Goal: Information Seeking & Learning: Learn about a topic

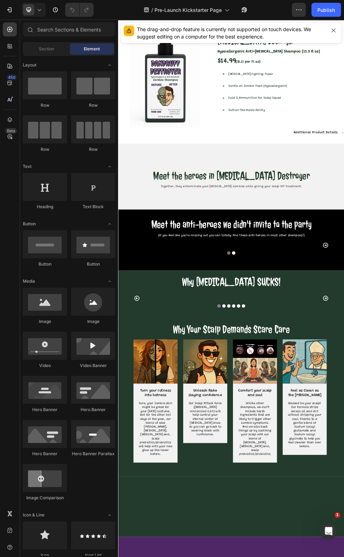
scroll to position [477, 0]
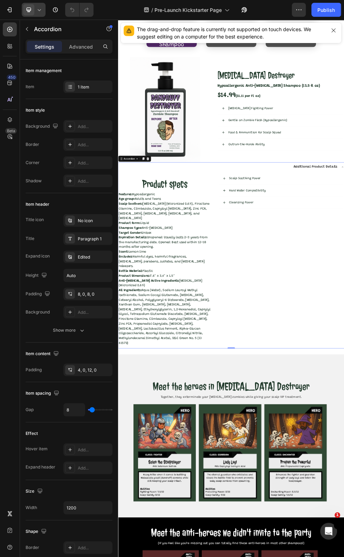
click at [39, 9] on icon at bounding box center [39, 9] width 7 height 7
click at [45, 48] on span "Mobile" at bounding box center [42, 47] width 13 height 7
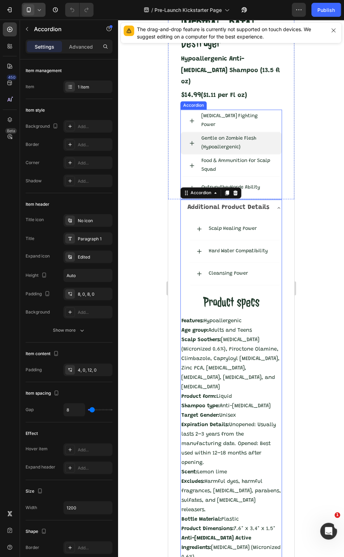
scroll to position [697, 0]
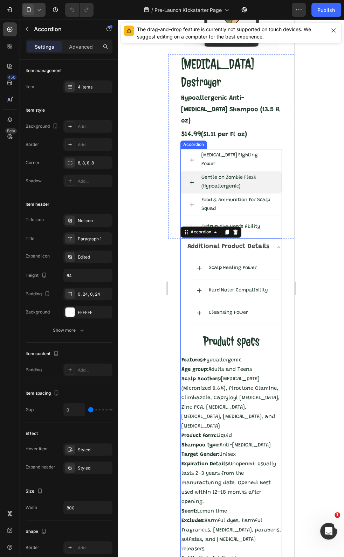
click at [191, 180] on icon at bounding box center [191, 182] width 5 height 5
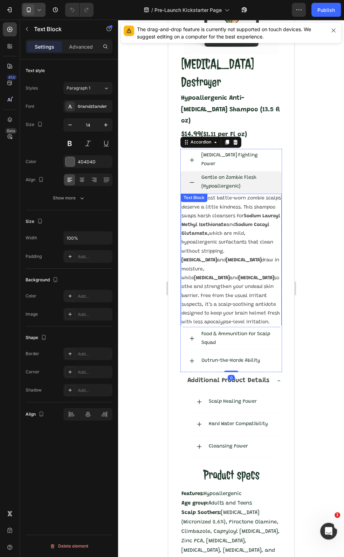
click at [216, 194] on p "Even the most battle-worn zombie scalps deserve a little kindness. This shampoo…" at bounding box center [230, 260] width 99 height 132
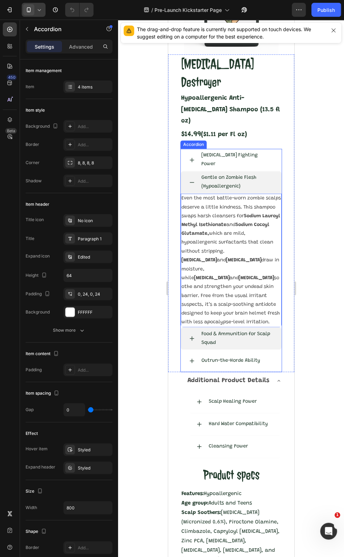
click at [225, 289] on p "Food & Ammunition for Scalp Squad" at bounding box center [236, 338] width 71 height 17
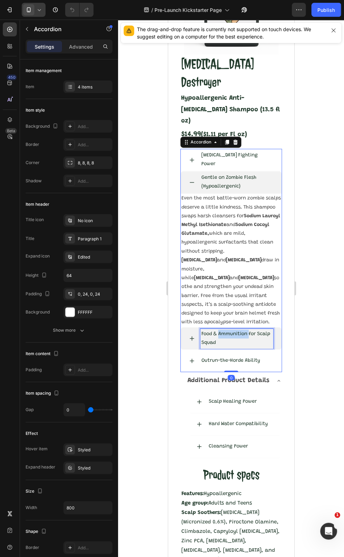
click at [225, 289] on p "Food & Ammunition for Scalp Squad" at bounding box center [236, 338] width 71 height 17
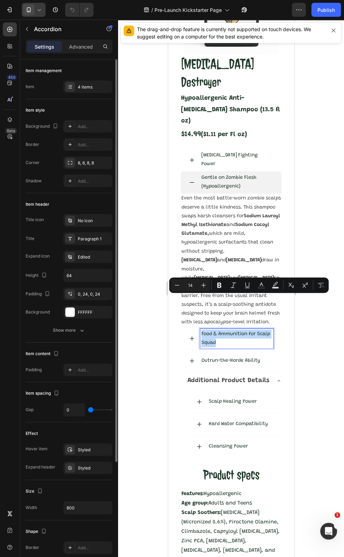
copy p "Food & Ammunition for Scalp Squad"
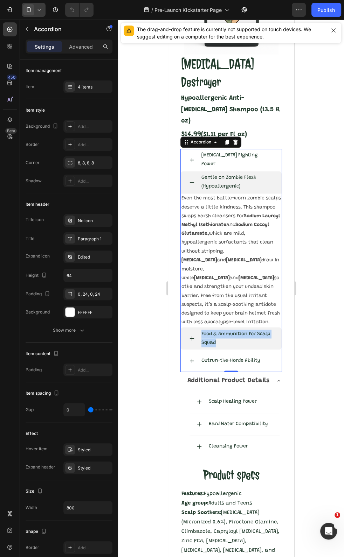
click at [190, 289] on icon at bounding box center [192, 339] width 6 height 6
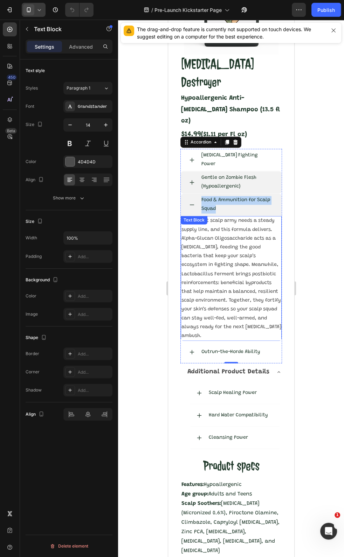
click at [269, 289] on p "Every great scalp army needs a steady supply line, and this formula delivers. A…" at bounding box center [230, 279] width 99 height 124
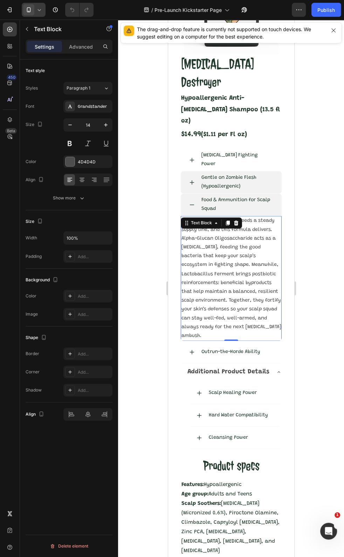
click at [269, 289] on p "Every great scalp army needs a steady supply line, and this formula delivers. A…" at bounding box center [230, 279] width 99 height 124
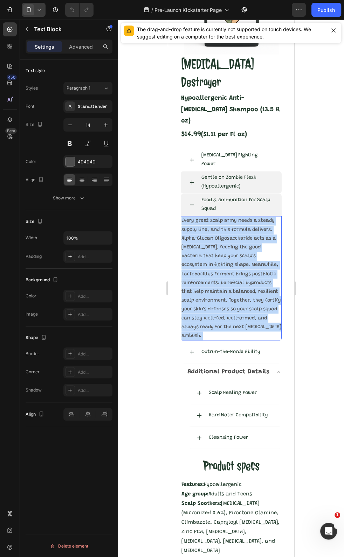
drag, startPoint x: 271, startPoint y: 301, endPoint x: 214, endPoint y: 257, distance: 71.9
click at [214, 257] on p "Every great scalp army needs a steady supply line, and this formula delivers. A…" at bounding box center [230, 279] width 99 height 124
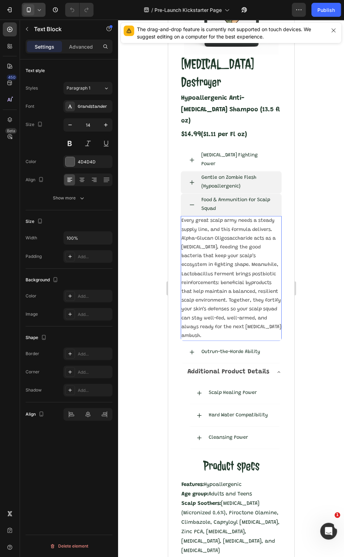
click at [181, 217] on p "Every great scalp army needs a steady supply line, and this formula delivers. A…" at bounding box center [230, 279] width 99 height 124
click at [192, 217] on p "Every great scalp army needs a steady supply line, and this formula delivers. A…" at bounding box center [230, 279] width 99 height 124
click at [236, 233] on p "Every great scalp army needs a steady supply line, and this formula delivers. A…" at bounding box center [230, 279] width 99 height 124
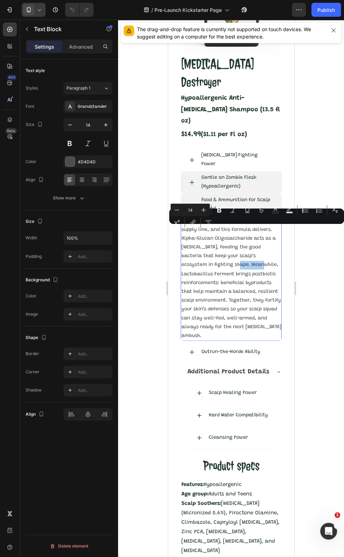
click at [323, 246] on div at bounding box center [231, 289] width 226 height 538
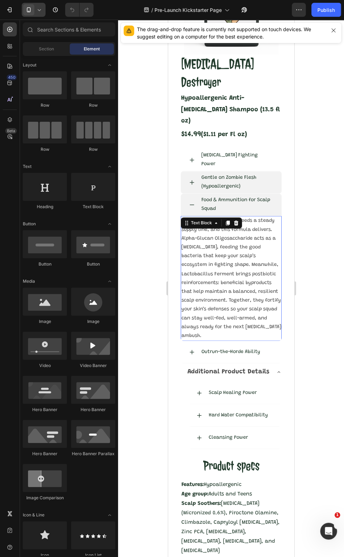
click at [220, 232] on p "Every great scalp army needs a steady supply line, and this formula delivers. A…" at bounding box center [230, 279] width 99 height 124
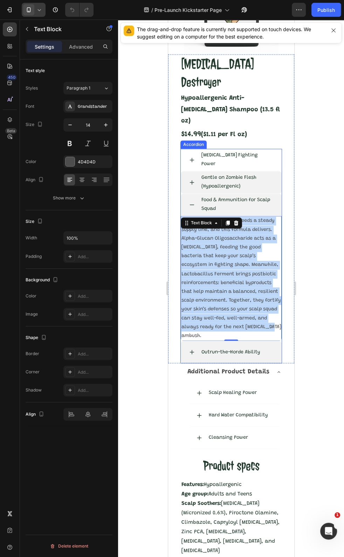
click at [190, 289] on icon at bounding box center [192, 352] width 6 height 6
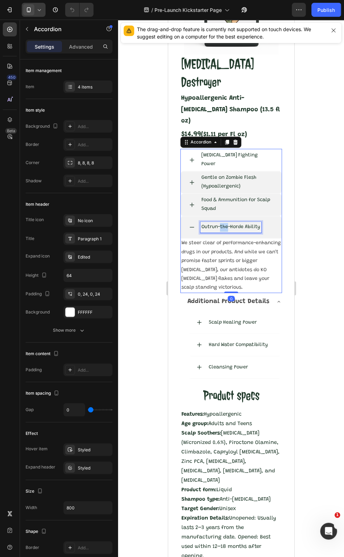
click at [225, 223] on p "Outrun-the-Horde Ability" at bounding box center [230, 227] width 59 height 9
click at [227, 239] on p "We steer clear of performance-enhancing drugs in our products. And while we can…" at bounding box center [230, 265] width 99 height 53
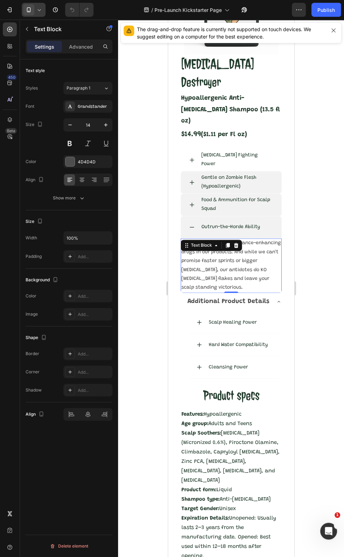
click at [226, 239] on p "We steer clear of performance-enhancing drugs in our products. And while we can…" at bounding box center [230, 265] width 99 height 53
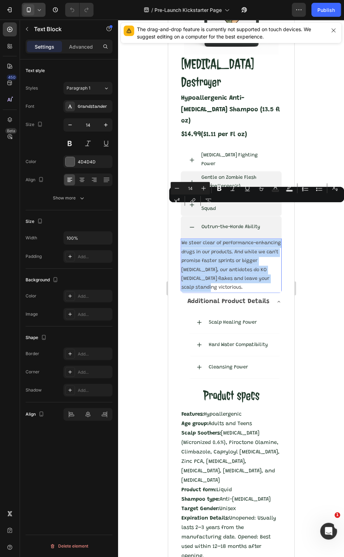
copy p "We steer clear of performance-enhancing drugs in our products. And while we can…"
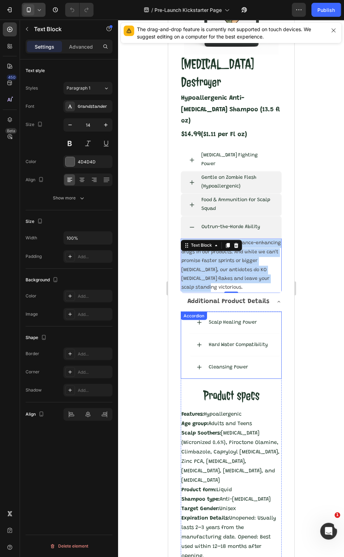
click at [201, 289] on div "Scalp Healing Power Hard Water Compatibility Cleansing Power Accordion" at bounding box center [230, 344] width 101 height 67
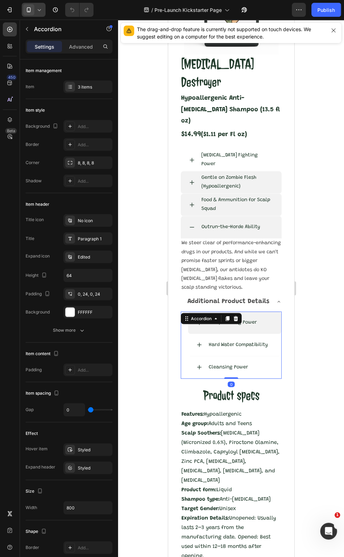
click at [198, 289] on div "Scalp Healing Power" at bounding box center [234, 322] width 93 height 22
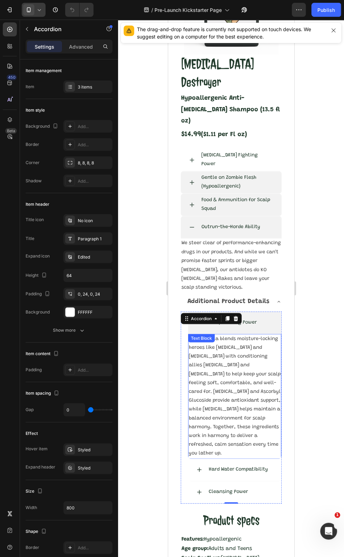
click at [213, 289] on p "This formula blends moisture-locking heroes like [MEDICAL_DATA] and [MEDICAL_DA…" at bounding box center [234, 397] width 92 height 124
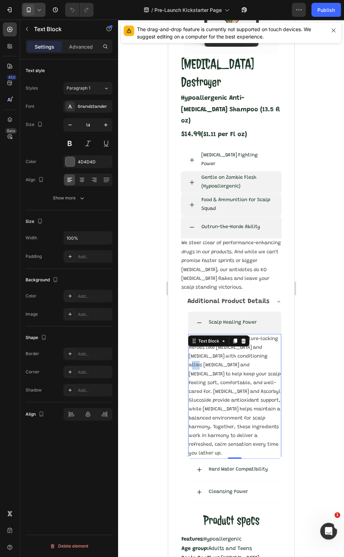
click at [213, 289] on p "This formula blends moisture-locking heroes like [MEDICAL_DATA] and [MEDICAL_DA…" at bounding box center [234, 397] width 92 height 124
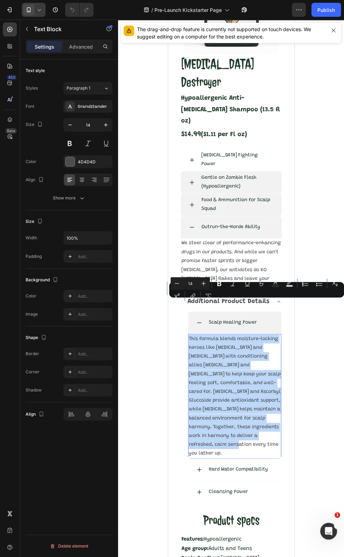
copy p "This formula blends moisture-locking heroes like [MEDICAL_DATA] and [MEDICAL_DA…"
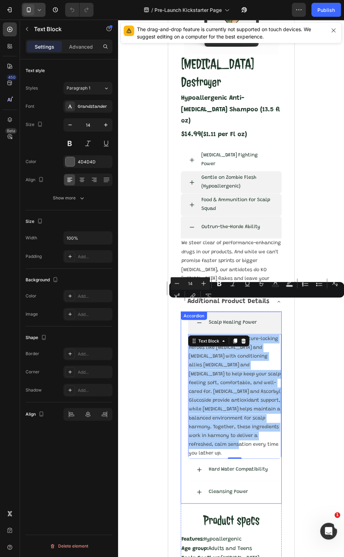
click at [231, 287] on icon "Editor contextual toolbar" at bounding box center [233, 283] width 7 height 7
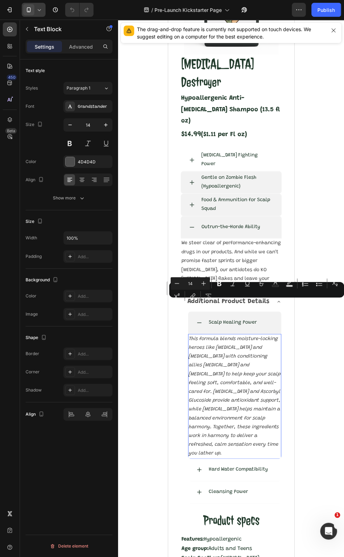
click at [231, 287] on icon "Editor contextual toolbar" at bounding box center [233, 283] width 7 height 7
click at [300, 257] on div at bounding box center [231, 289] width 226 height 538
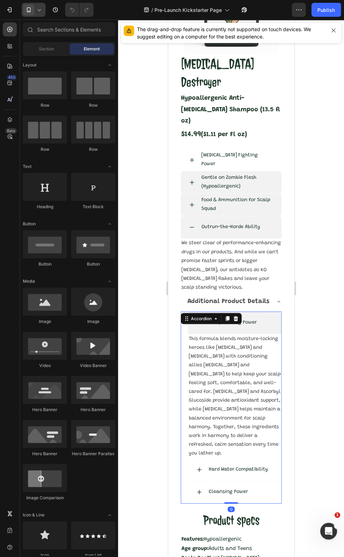
click at [239, 289] on div "Scalp Healing Power This formula blends moisture-locking heroes like [MEDICAL_D…" at bounding box center [230, 407] width 101 height 192
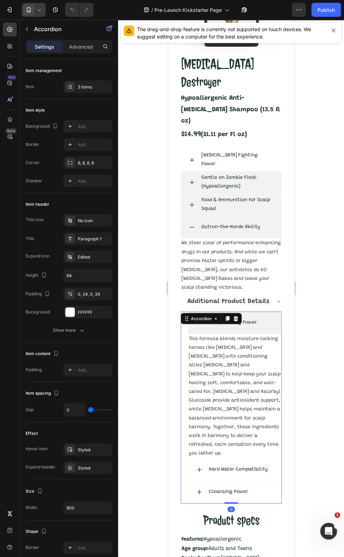
click at [245, 289] on p "Scalp Healing Power" at bounding box center [232, 322] width 48 height 9
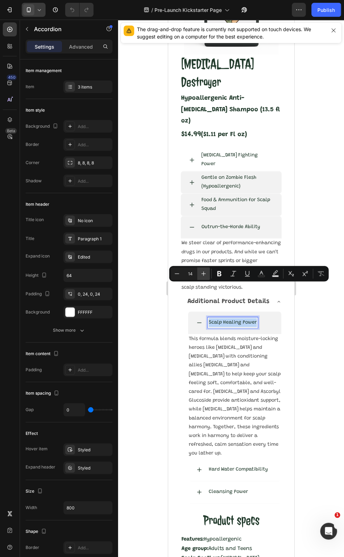
copy p "Scalp Healing Power"
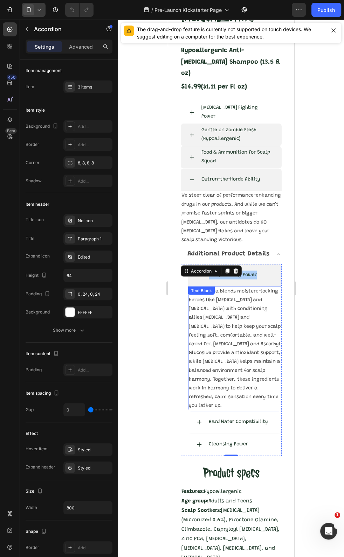
scroll to position [792, 0]
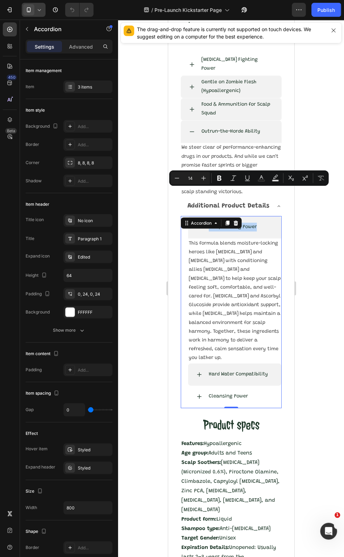
click at [195, 289] on div "Hard Water Compatibility" at bounding box center [234, 374] width 93 height 22
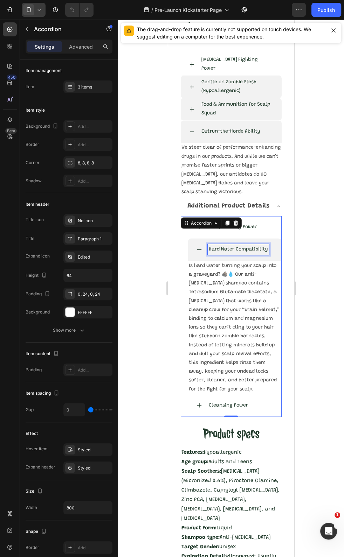
click at [242, 245] on p "Hard Water Compatibility" at bounding box center [237, 249] width 59 height 9
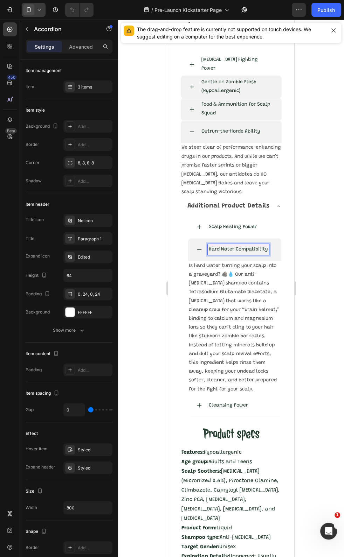
click at [242, 245] on p "Hard Water Compatibility" at bounding box center [237, 249] width 59 height 9
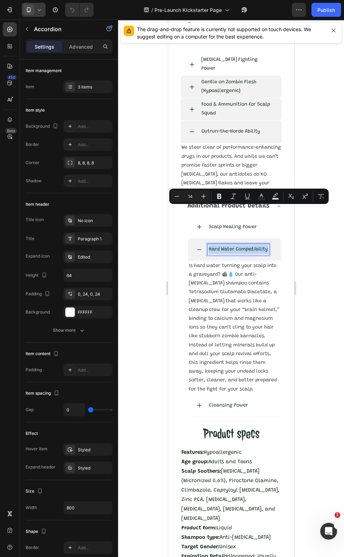
copy p "Hard Water Compatibility"
click at [333, 268] on div at bounding box center [231, 289] width 226 height 538
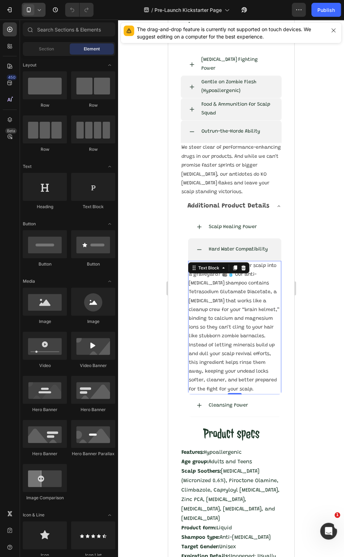
click at [229, 289] on p "Is hard water turning your scalp into a graveyard? 🪨💧 Our anti-[MEDICAL_DATA] s…" at bounding box center [234, 327] width 92 height 132
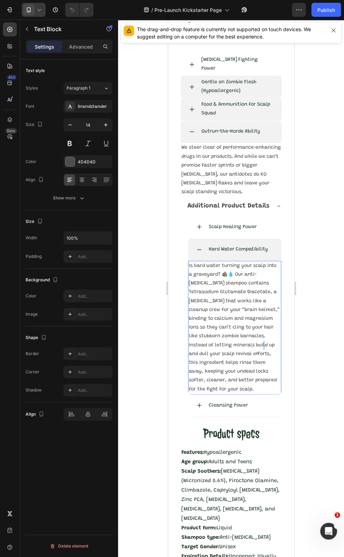
click at [229, 289] on p "Is hard water turning your scalp into a graveyard? 🪨💧 Our anti-[MEDICAL_DATA] s…" at bounding box center [234, 327] width 92 height 132
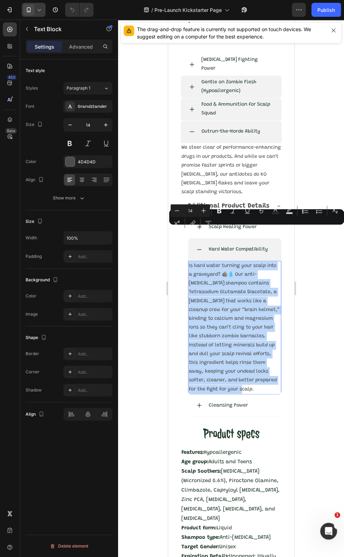
copy p "Is hard water turning your scalp into a graveyard? 🪨💧 Our anti-[MEDICAL_DATA] s…"
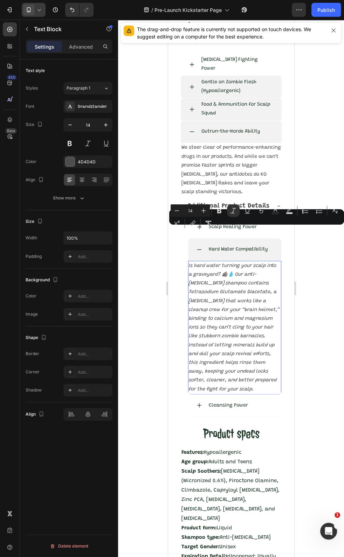
click at [308, 194] on div at bounding box center [231, 289] width 226 height 538
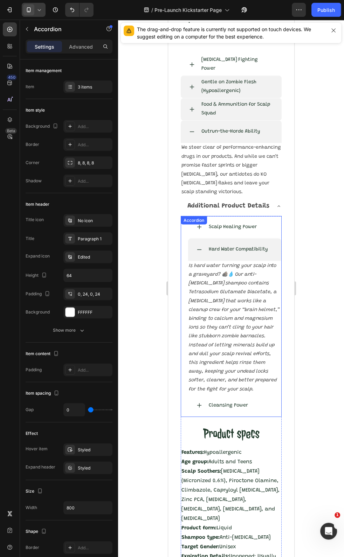
click at [233, 245] on p "Hard Water Compatibility" at bounding box center [237, 249] width 59 height 9
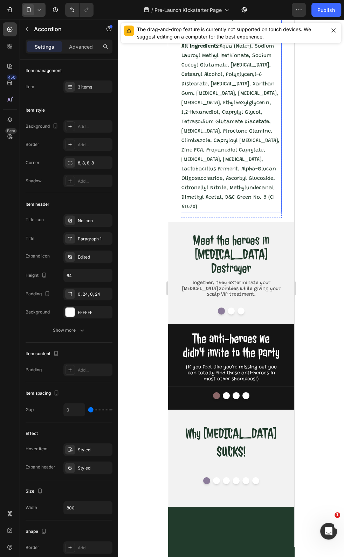
scroll to position [1460, 0]
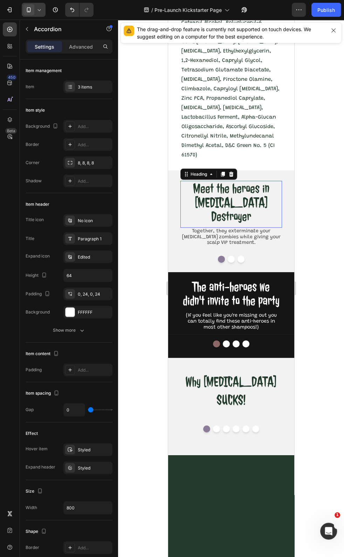
click at [223, 191] on h2 "Meet the heroes in [MEDICAL_DATA] Destroyer" at bounding box center [230, 202] width 101 height 43
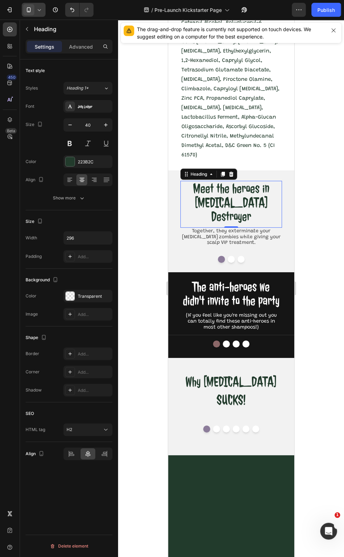
click at [209, 195] on h2 "Meet the heroes in [MEDICAL_DATA] Destroyer" at bounding box center [230, 202] width 101 height 43
click at [209, 195] on p "Meet the heroes in [MEDICAL_DATA] Destroyer" at bounding box center [231, 203] width 100 height 42
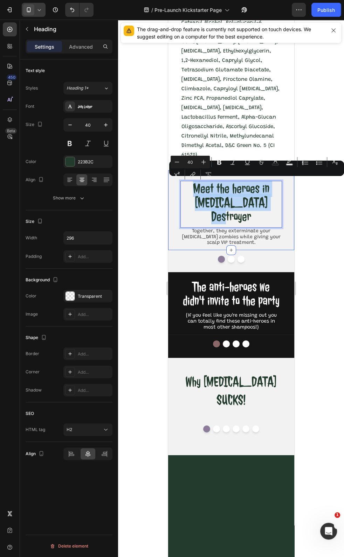
copy p "Meet the heroes in [MEDICAL_DATA] Destroyer"
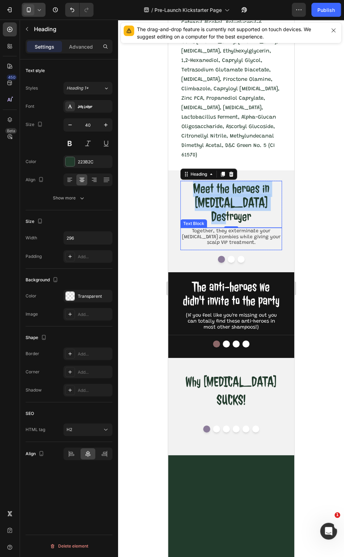
click at [237, 229] on p "Together, they exterminate your [MEDICAL_DATA] zombies while giving your scalp …" at bounding box center [231, 237] width 100 height 17
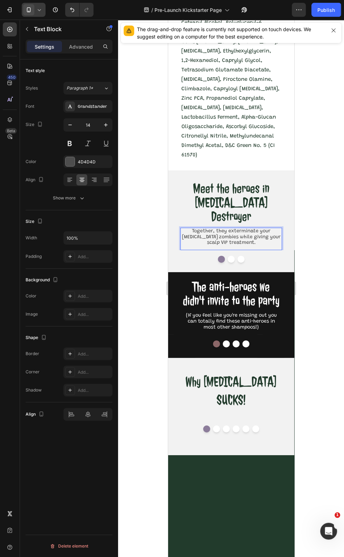
click at [237, 229] on p "Together, they exterminate your [MEDICAL_DATA] zombies while giving your scalp …" at bounding box center [231, 237] width 100 height 17
copy p "Together, they exterminate your [MEDICAL_DATA] zombies while giving your scalp …"
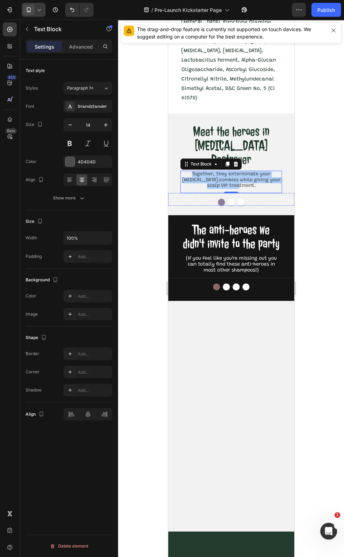
scroll to position [1524, 0]
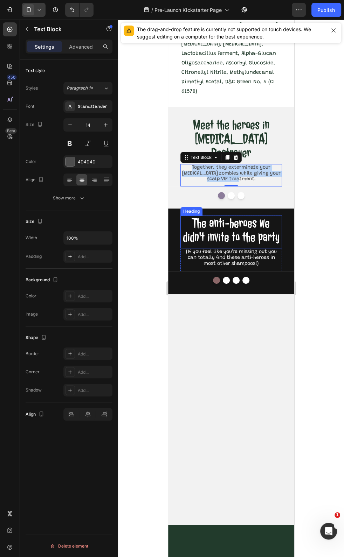
click at [240, 245] on h2 "The anti-heroes we didn't invite to the party" at bounding box center [230, 230] width 101 height 29
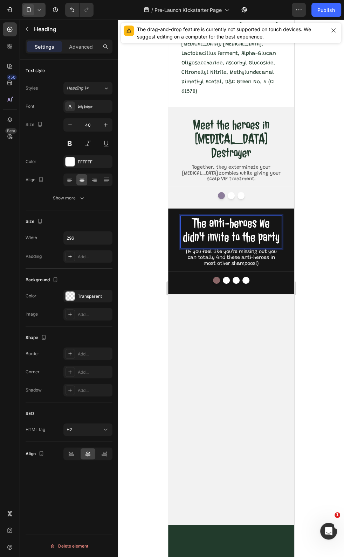
click at [240, 245] on h2 "The anti-heroes we didn't invite to the party" at bounding box center [230, 230] width 101 height 29
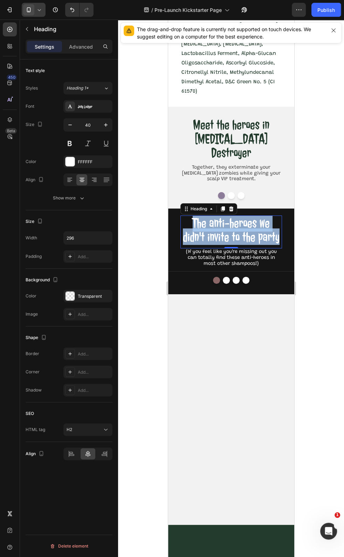
click at [221, 244] on p "The anti-heroes we didn't invite to the party" at bounding box center [231, 230] width 100 height 28
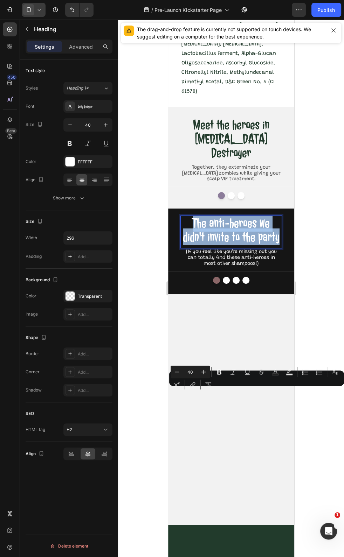
copy p "The anti-heroes we didn't invite to the party"
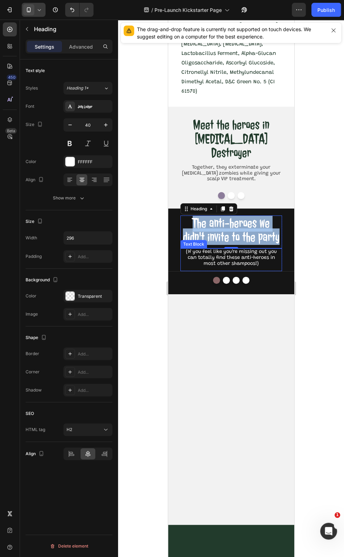
click at [218, 267] on p "(If you feel like you're missing out you can totally find these anti-heroes in …" at bounding box center [231, 257] width 100 height 17
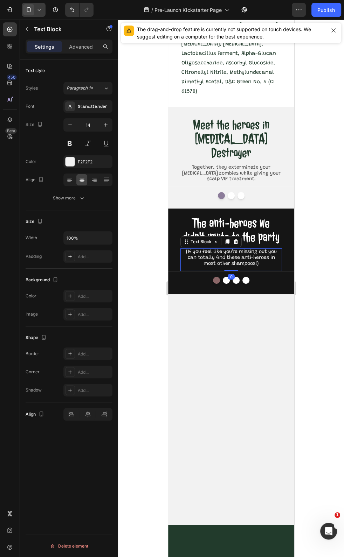
click at [218, 267] on p "(If you feel like you're missing out you can totally find these anti-heroes in …" at bounding box center [231, 257] width 100 height 17
click at [227, 267] on p "(If you feel like you're missing out you can totally find these anti-heroes in …" at bounding box center [231, 257] width 100 height 17
click at [213, 267] on p "(If you feel like you're missing out you can totally find these anti-heroes in …" at bounding box center [231, 257] width 100 height 17
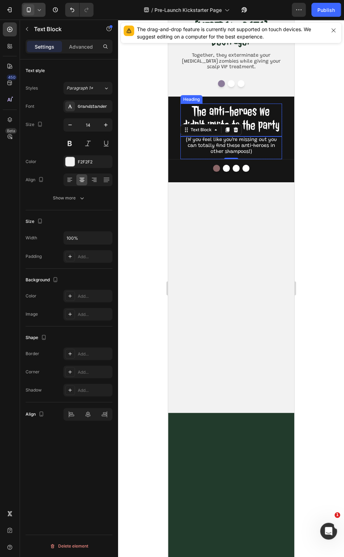
scroll to position [1651, 0]
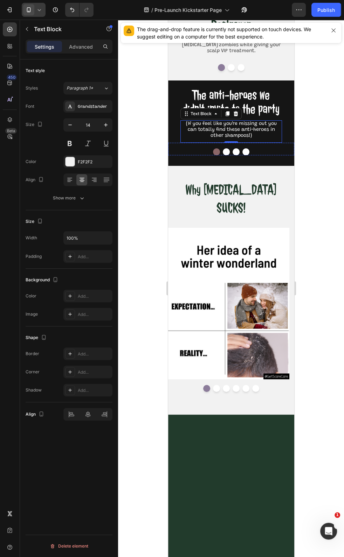
click at [194, 143] on img at bounding box center [228, 143] width 121 height 0
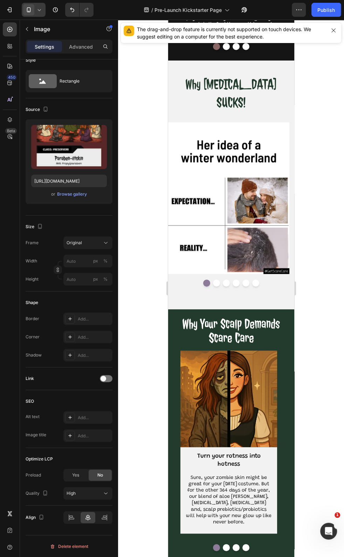
scroll to position [1969, 0]
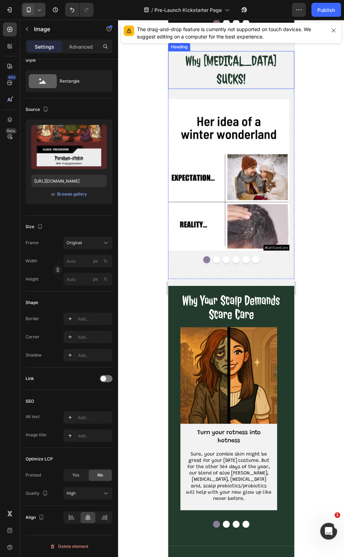
click at [229, 89] on h2 "Why [MEDICAL_DATA] SUCKS!" at bounding box center [230, 70] width 101 height 38
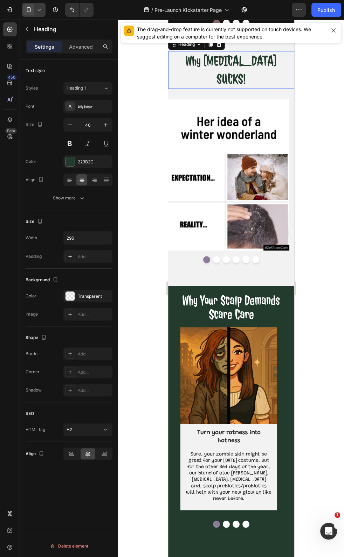
click at [229, 89] on h2 "Why [MEDICAL_DATA] SUCKS!" at bounding box center [230, 70] width 101 height 38
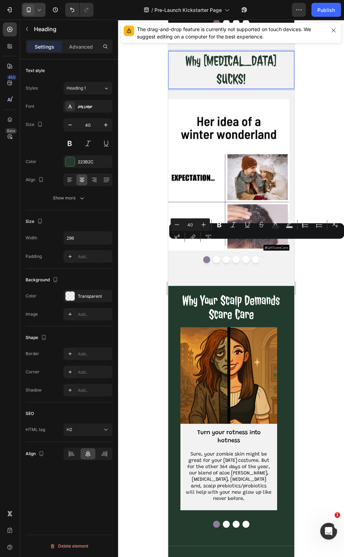
click at [244, 88] on p "Why [MEDICAL_DATA] SUCKS!" at bounding box center [231, 70] width 100 height 36
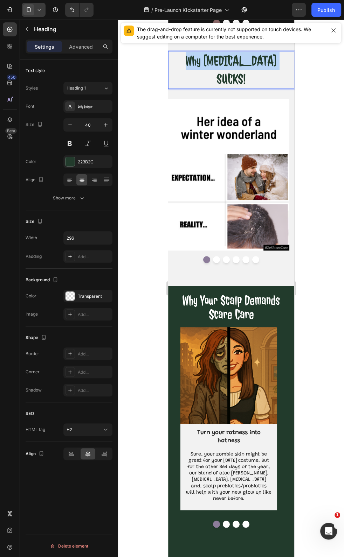
click at [250, 88] on p "Why [MEDICAL_DATA] SUCKS!" at bounding box center [231, 70] width 100 height 36
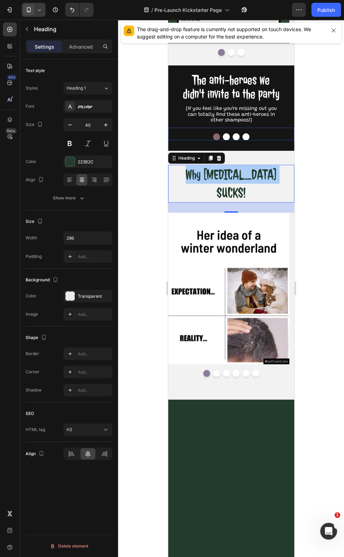
scroll to position [1715, 0]
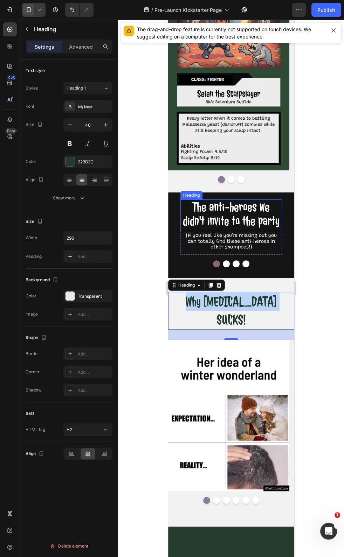
click at [241, 220] on h2 "The anti-heroes we didn't invite to the party" at bounding box center [230, 213] width 101 height 29
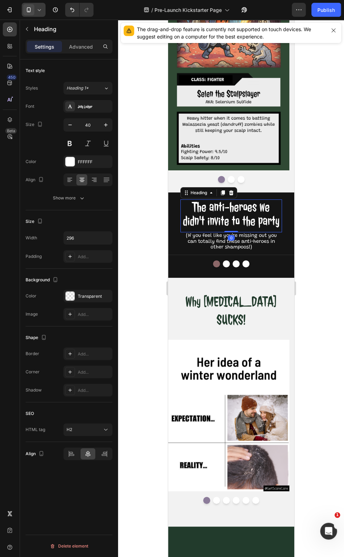
click at [241, 213] on h2 "The anti-heroes we didn't invite to the party" at bounding box center [230, 213] width 101 height 29
click at [241, 213] on p "The anti-heroes we didn't invite to the party" at bounding box center [231, 214] width 100 height 28
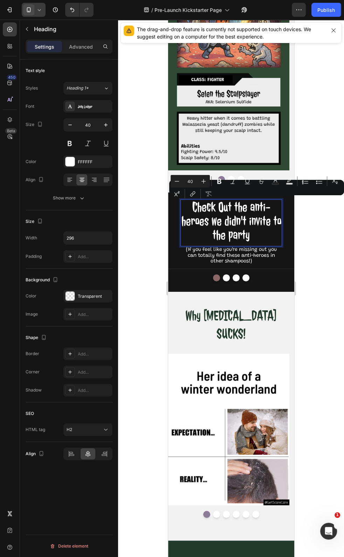
scroll to position [0, 0]
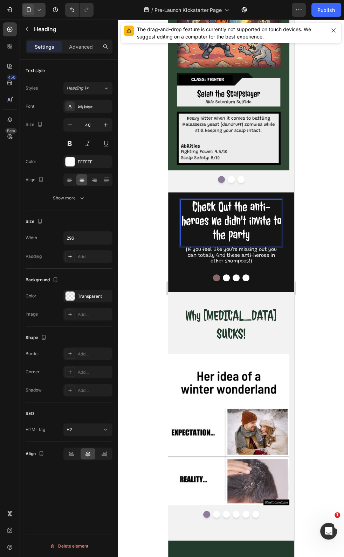
click at [220, 209] on span "Check Out the anti-heroes we didn't invite to the party" at bounding box center [231, 220] width 100 height 45
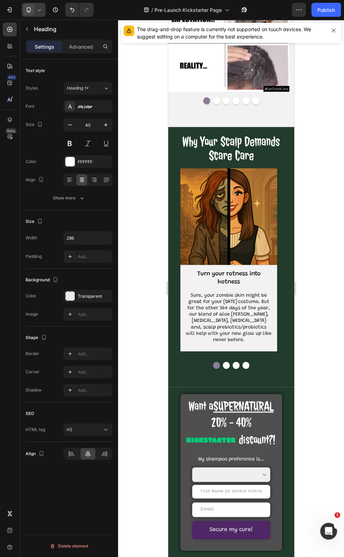
scroll to position [2224, 0]
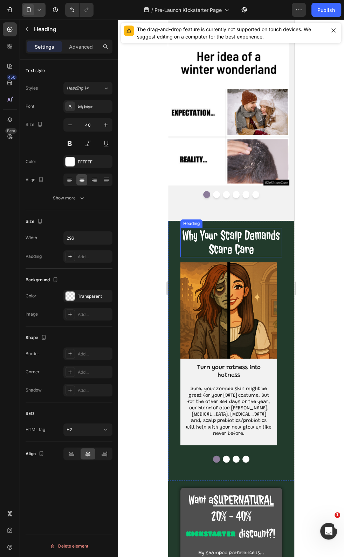
click at [203, 228] on h2 "why your scalp demands scare care" at bounding box center [230, 242] width 101 height 29
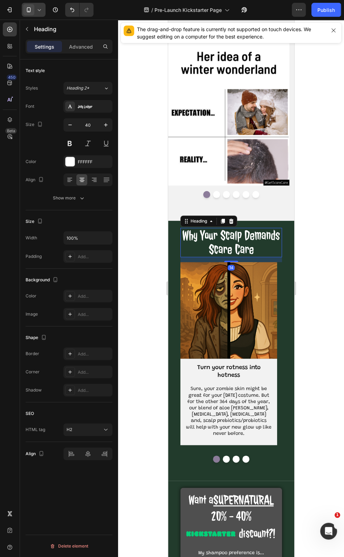
click at [203, 228] on h2 "why your scalp demands scare care" at bounding box center [230, 242] width 101 height 29
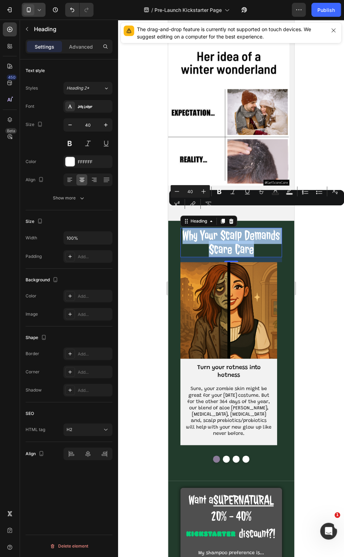
click at [234, 229] on p "why your scalp demands scare care" at bounding box center [231, 243] width 100 height 28
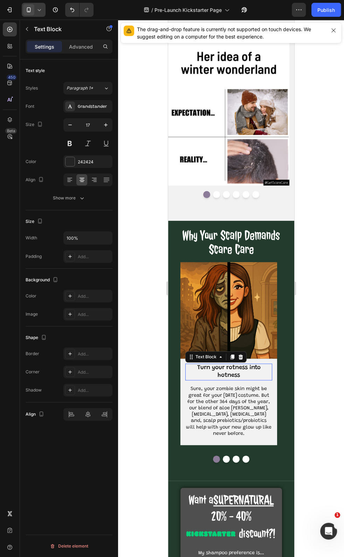
click at [247, 289] on p "Turn your rotness into hotness" at bounding box center [227, 371] width 85 height 15
click at [239, 289] on p "Turn your rotness into hotness" at bounding box center [227, 371] width 85 height 15
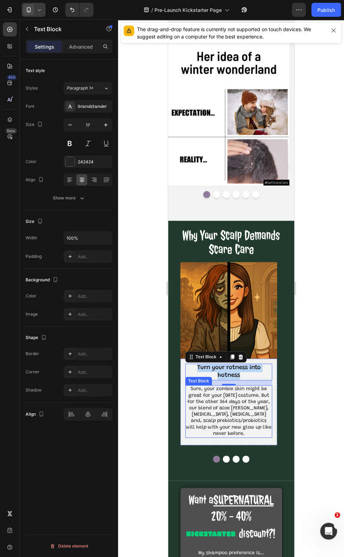
click at [233, 289] on p "Sure, your zombie skin might be great for your [DATE] costume. But for the othe…" at bounding box center [227, 411] width 85 height 51
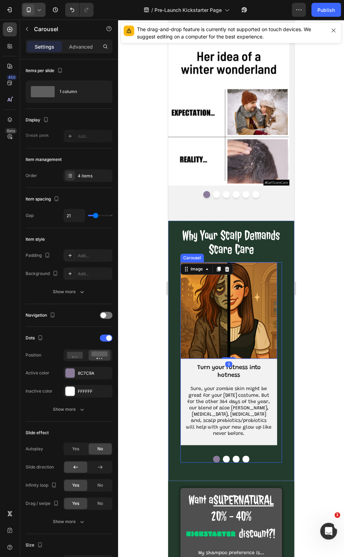
click at [222, 289] on button "Dot" at bounding box center [225, 459] width 7 height 7
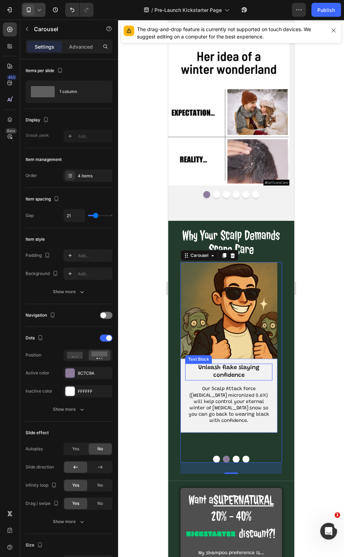
click at [232, 289] on p "Unleash flake slaying confidence" at bounding box center [227, 371] width 85 height 15
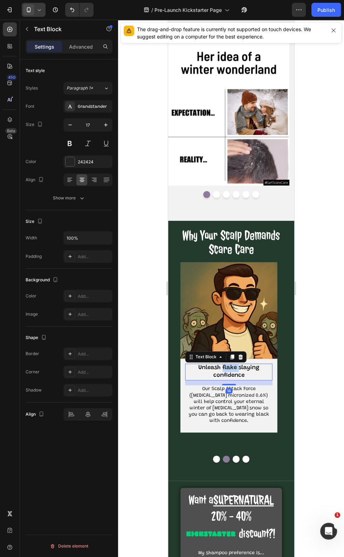
click at [232, 289] on p "Unleash flake slaying confidence" at bounding box center [227, 371] width 85 height 15
click at [262, 289] on p "Unleash flake slaying confidence" at bounding box center [227, 371] width 85 height 15
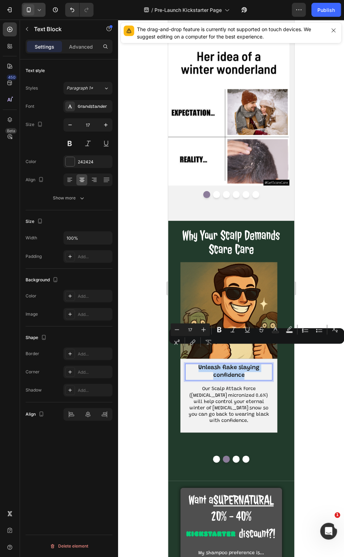
click at [259, 289] on p "Unleash flake slaying confidence" at bounding box center [227, 371] width 85 height 15
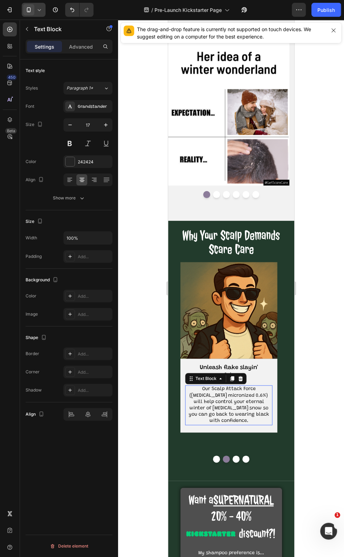
click at [203, 289] on p "Our Scalp Attack Force ([MEDICAL_DATA] micronized 0.6%) will help control your …" at bounding box center [227, 405] width 85 height 38
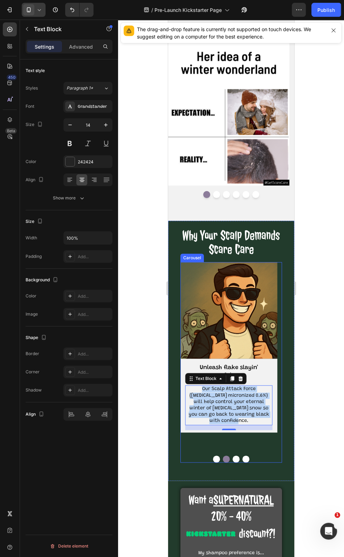
click at [234, 289] on button "Dot" at bounding box center [235, 459] width 7 height 7
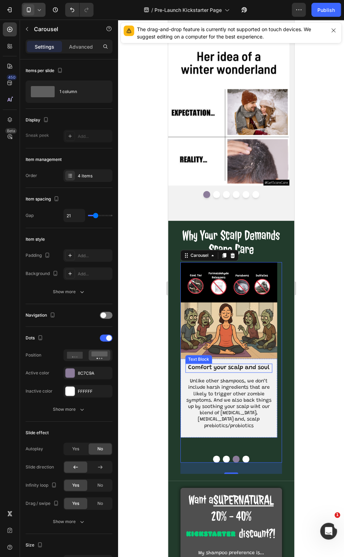
click at [241, 289] on p "Comfort your scalp and soul" at bounding box center [227, 368] width 85 height 8
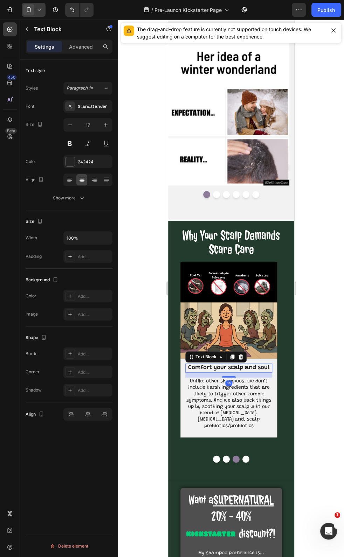
click at [241, 289] on p "Comfort your scalp and soul" at bounding box center [227, 368] width 85 height 8
click at [219, 289] on p "Comfort your scalp and soul" at bounding box center [227, 368] width 85 height 8
click at [230, 289] on p "Unlike other shampoos, we don’t include harsh ingredients that are likely to tr…" at bounding box center [227, 403] width 85 height 51
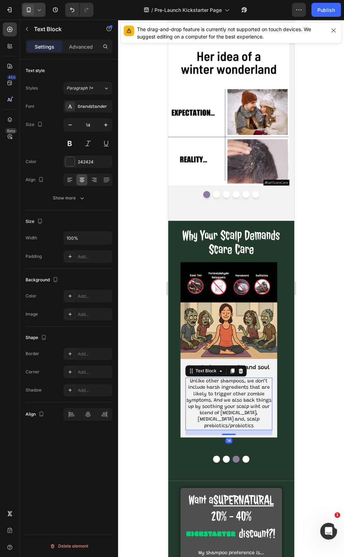
click at [230, 289] on p "Unlike other shampoos, we don’t include harsh ingredients that are likely to tr…" at bounding box center [227, 403] width 85 height 51
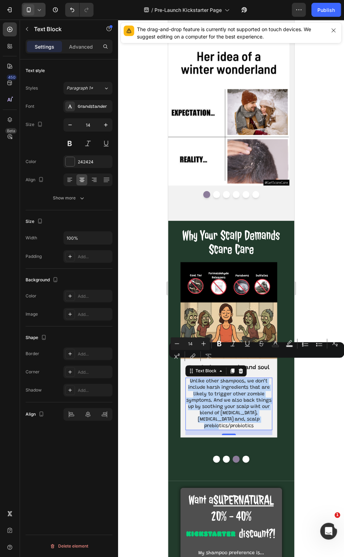
click at [206, 289] on p "Unlike other shampoos, we don’t include harsh ingredients that are likely to tr…" at bounding box center [227, 403] width 85 height 51
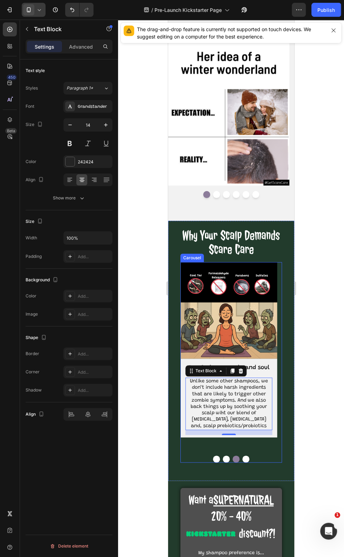
click at [225, 289] on button "Dot" at bounding box center [225, 459] width 7 height 7
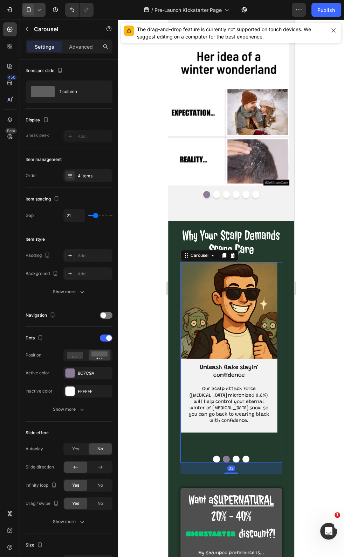
click at [212, 289] on button "Dot" at bounding box center [215, 459] width 7 height 7
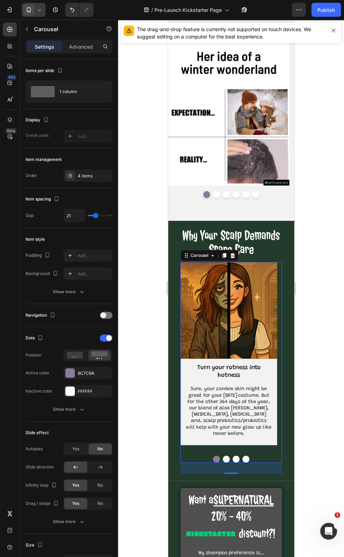
click at [223, 289] on button "Dot" at bounding box center [225, 459] width 7 height 7
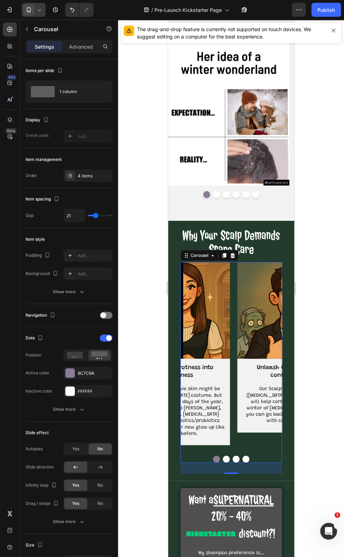
click at [232, 289] on button "Dot" at bounding box center [235, 459] width 7 height 7
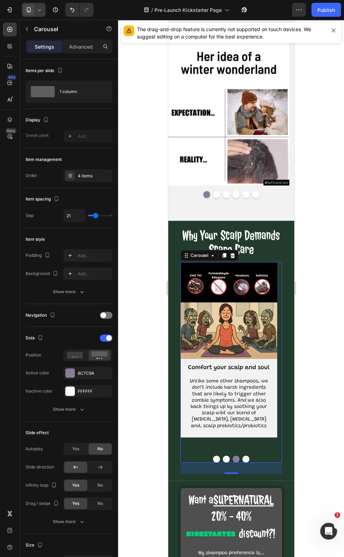
click at [243, 289] on button "Dot" at bounding box center [245, 459] width 7 height 7
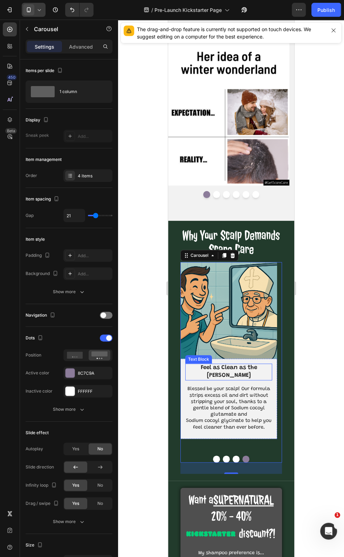
click at [220, 289] on p "Feel as Clean as the [PERSON_NAME]" at bounding box center [227, 371] width 85 height 15
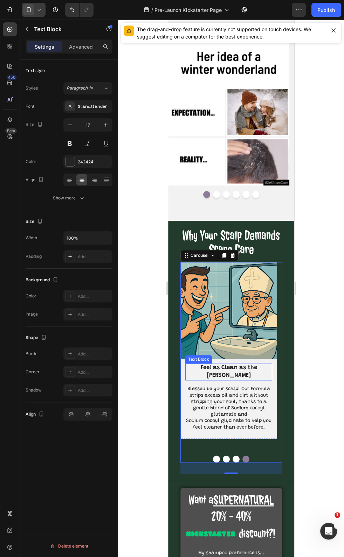
click at [220, 289] on p "Feel as Clean as the [PERSON_NAME]" at bounding box center [227, 371] width 85 height 15
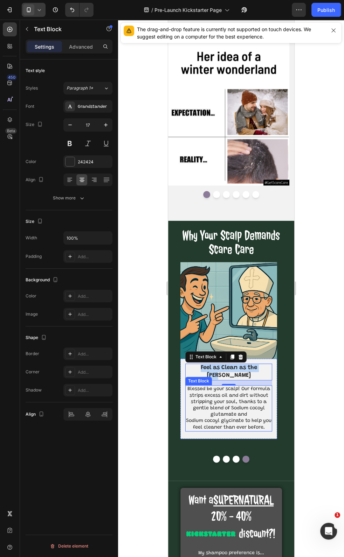
click at [240, 289] on p "Blessed be your scalp! Our formula strips excess oil and dirt without stripping…" at bounding box center [227, 408] width 85 height 44
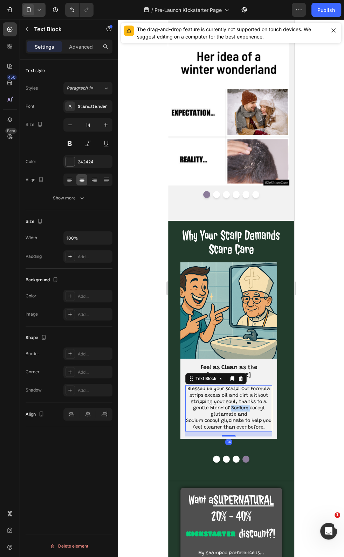
click at [240, 289] on p "Blessed be your scalp! Our formula strips excess oil and dirt without stripping…" at bounding box center [227, 408] width 85 height 44
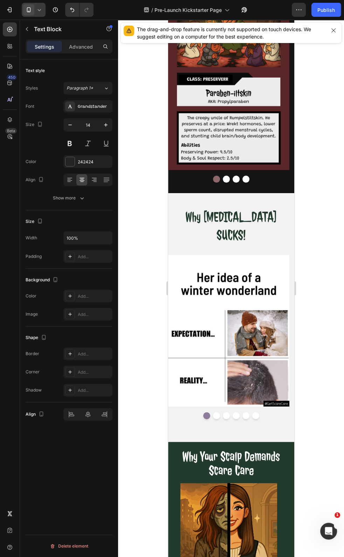
scroll to position [1463, 0]
